Goal: Information Seeking & Learning: Learn about a topic

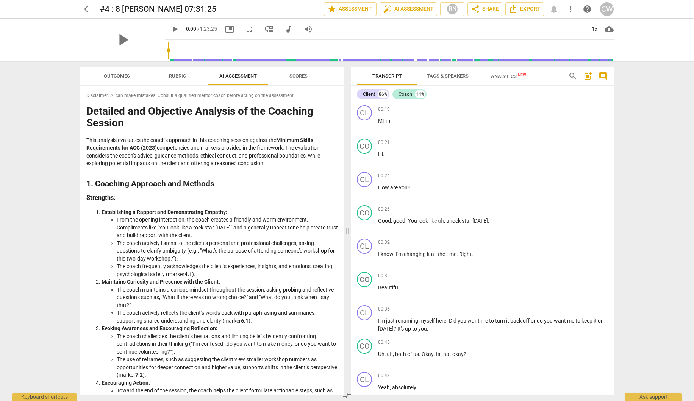
scroll to position [56, 0]
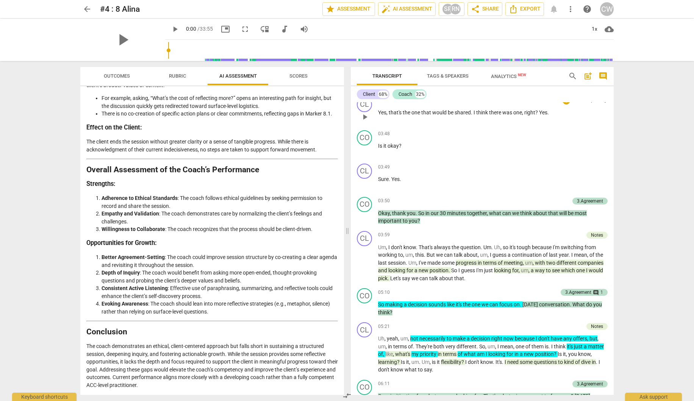
scroll to position [804, 0]
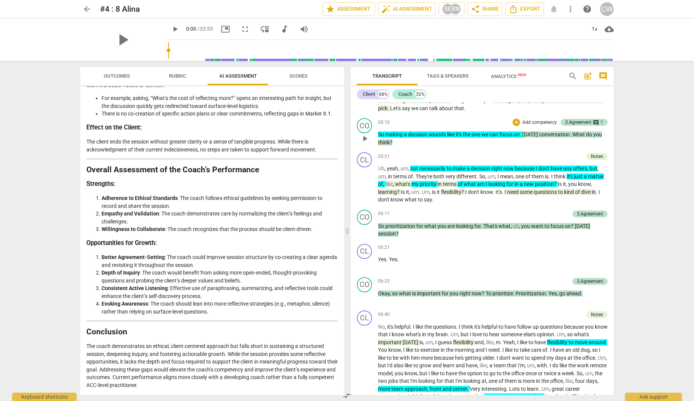
click at [494, 132] on span "can" at bounding box center [494, 134] width 10 height 6
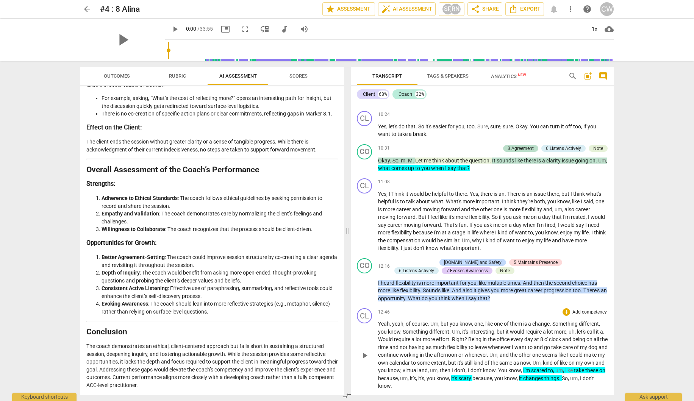
scroll to position [1391, 0]
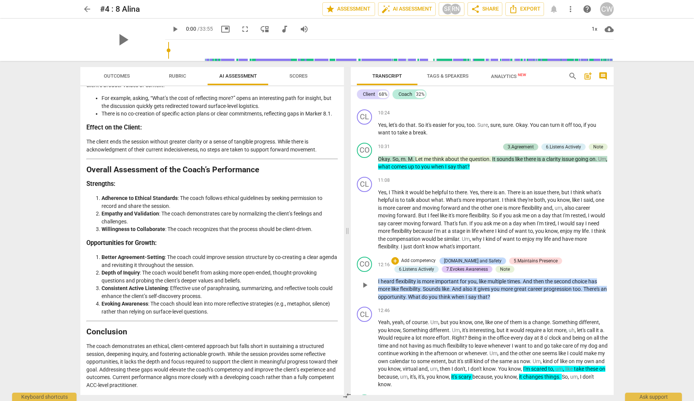
click at [419, 291] on span "flexibility" at bounding box center [410, 289] width 20 height 6
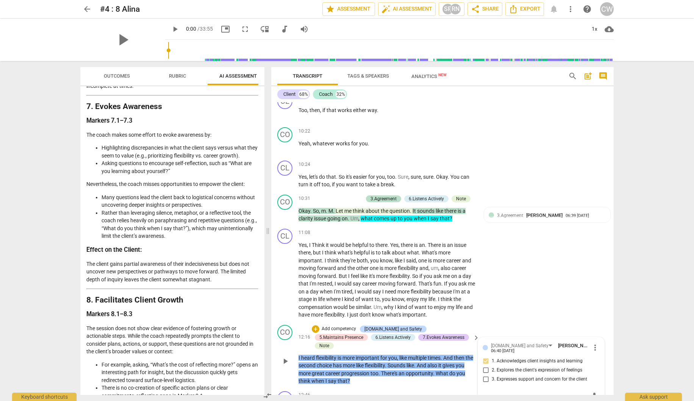
scroll to position [1637, 0]
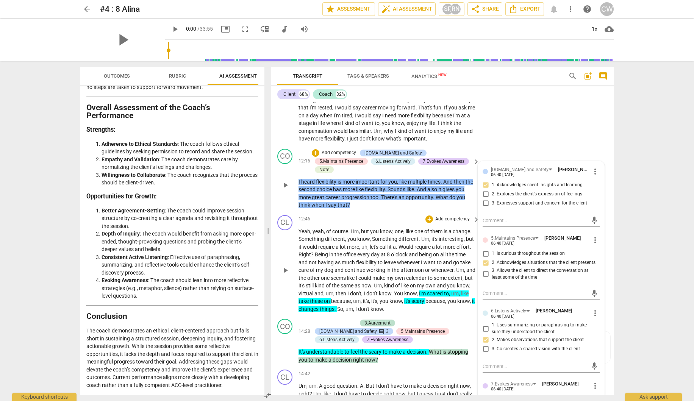
click at [425, 267] on span "afternoon" at bounding box center [412, 270] width 25 height 6
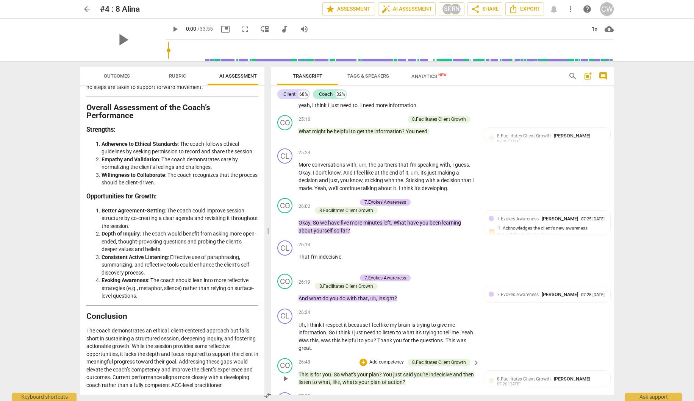
scroll to position [2937, 0]
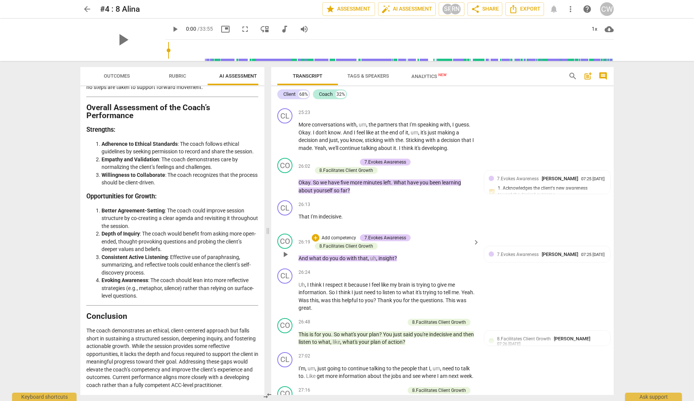
click at [378, 255] on span "insight" at bounding box center [386, 258] width 16 height 6
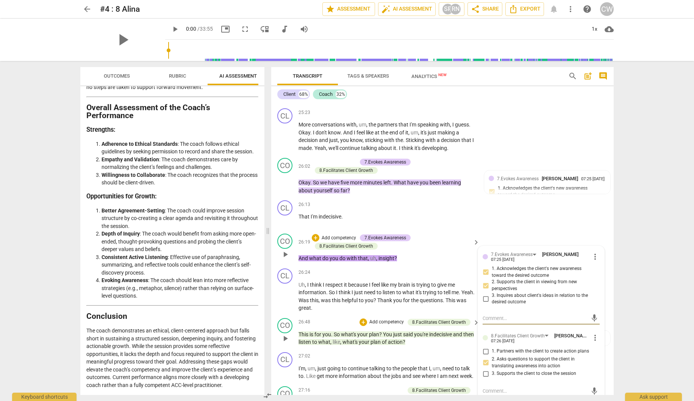
click at [359, 339] on span "what's" at bounding box center [350, 342] width 16 height 6
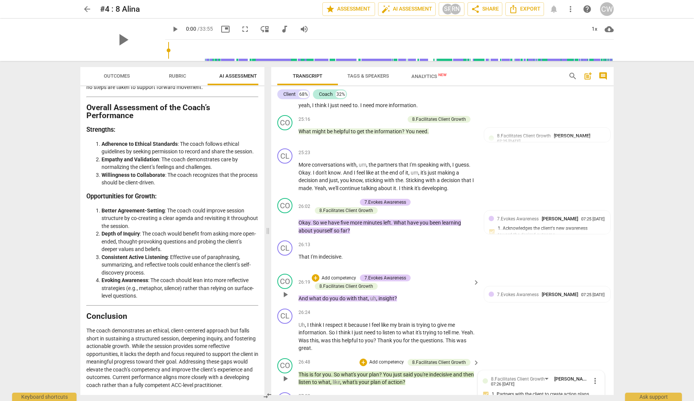
scroll to position [3110, 0]
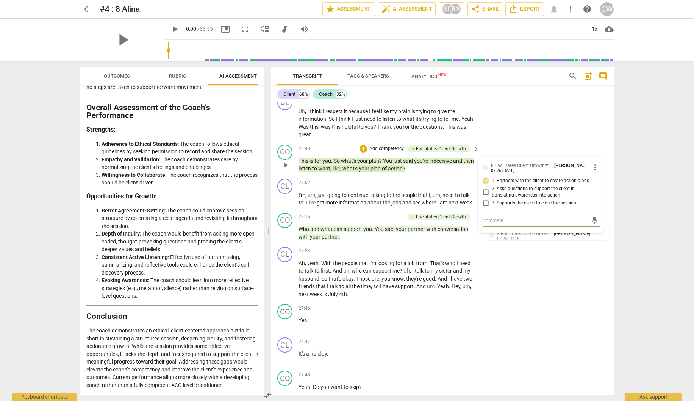
click at [359, 166] on span "what's" at bounding box center [350, 169] width 16 height 6
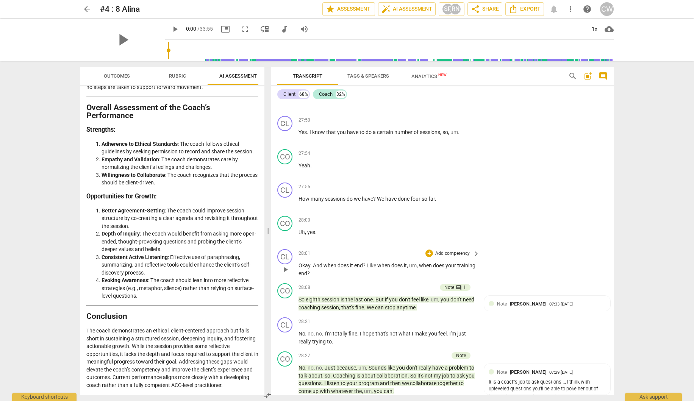
scroll to position [3406, 0]
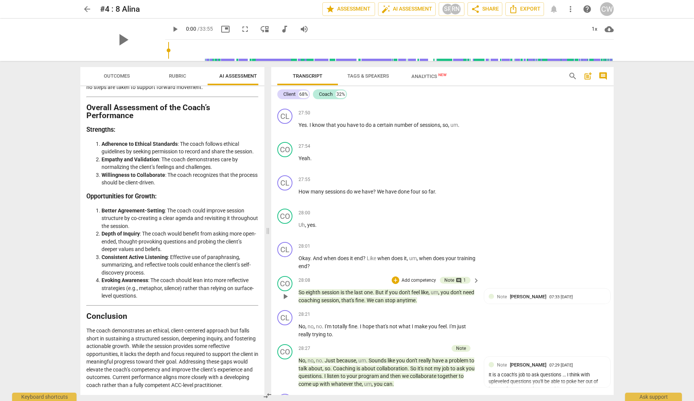
click at [397, 297] on span "stop" at bounding box center [391, 300] width 12 height 6
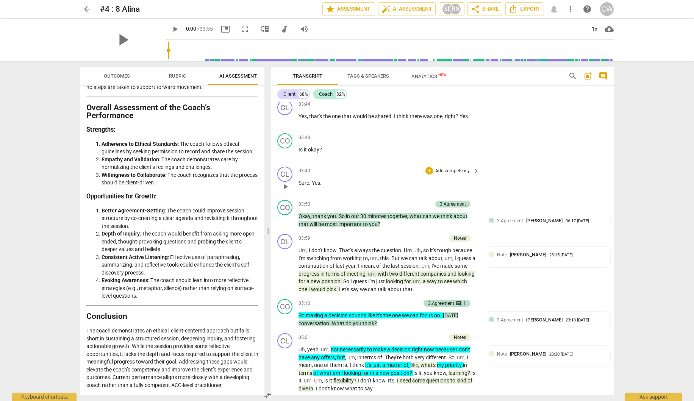
scroll to position [633, 0]
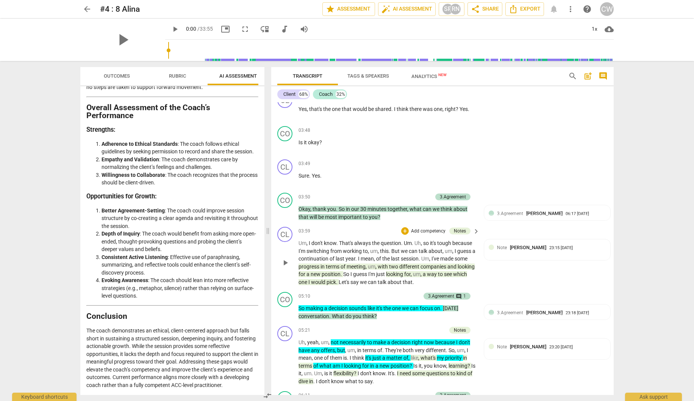
click at [340, 270] on p "Um , I don't know . That's always the question . Um . Uh , so it's tough becaus…" at bounding box center [386, 262] width 177 height 47
click at [355, 270] on p "Um , I don't know . That's always the question . Um . Uh , so it's tough becaus…" at bounding box center [386, 262] width 177 height 47
click at [457, 230] on div "Notes" at bounding box center [460, 231] width 12 height 7
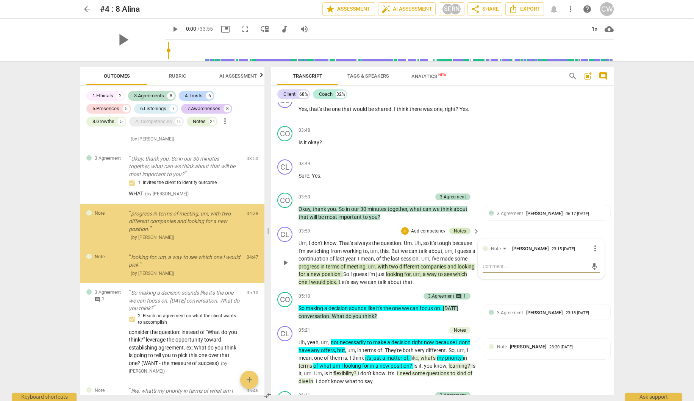
scroll to position [102, 0]
